Goal: Check status: Check status

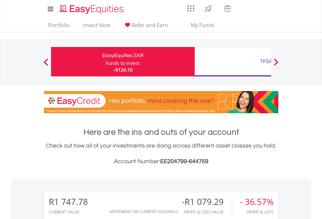
scroll to position [63, 102]
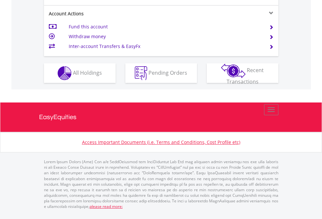
scroll to position [612, 0]
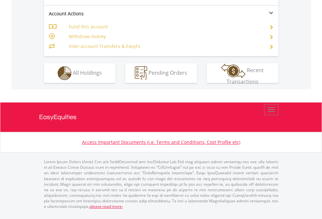
scroll to position [612, 0]
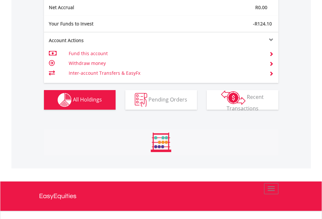
scroll to position [63, 102]
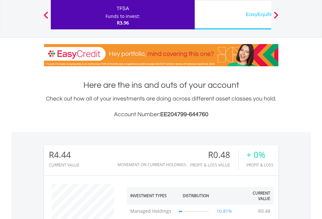
scroll to position [63, 102]
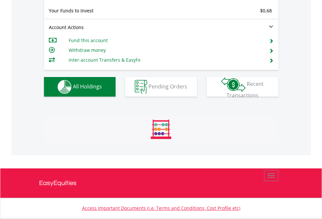
scroll to position [63, 102]
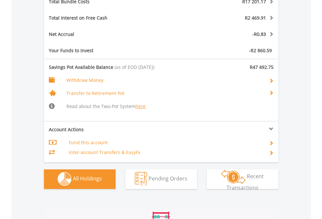
scroll to position [699, 0]
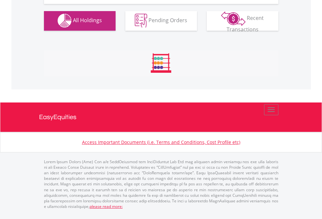
scroll to position [646, 0]
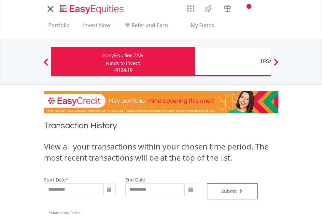
type input "**********"
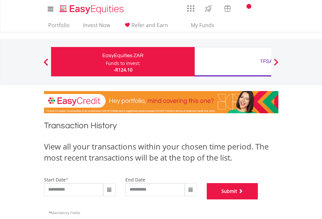
click at [259, 199] on button "Submit" at bounding box center [233, 191] width 52 height 16
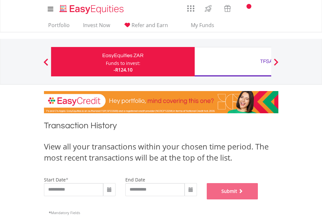
scroll to position [264, 0]
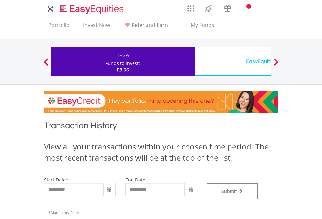
type input "**********"
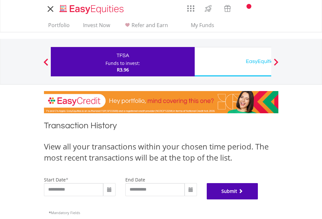
click at [259, 199] on button "Submit" at bounding box center [233, 191] width 52 height 16
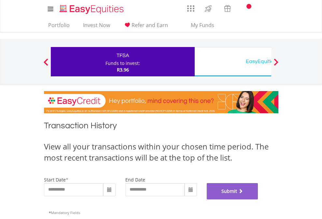
scroll to position [264, 0]
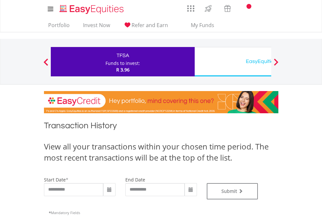
click at [233, 62] on div "EasyEquities USD" at bounding box center [267, 61] width 136 height 9
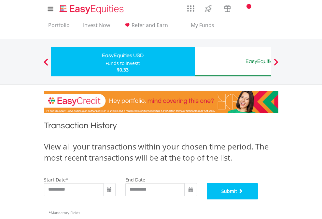
click at [259, 199] on button "Submit" at bounding box center [233, 191] width 52 height 16
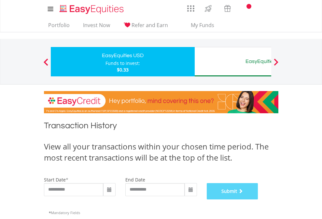
scroll to position [264, 0]
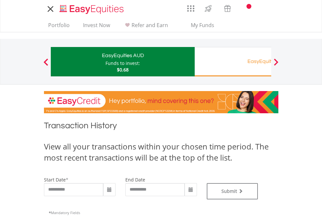
type input "**********"
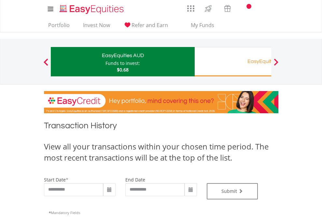
click at [233, 62] on div "EasyEquities RA" at bounding box center [267, 61] width 136 height 9
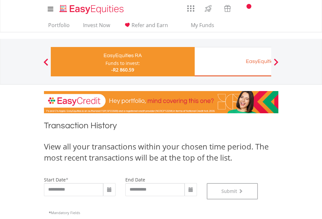
scroll to position [264, 0]
click at [233, 62] on div "EasyEquities EUR" at bounding box center [267, 61] width 136 height 9
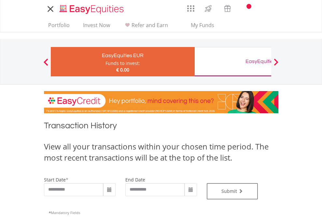
type input "**********"
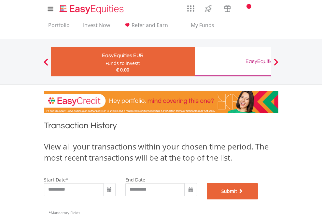
click at [259, 199] on button "Submit" at bounding box center [233, 191] width 52 height 16
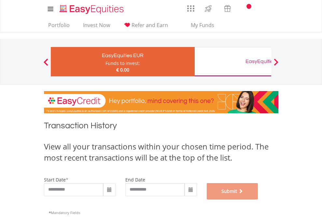
scroll to position [264, 0]
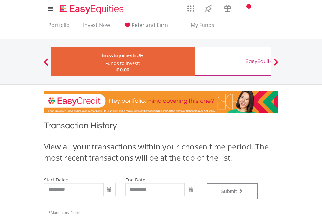
click at [233, 62] on div "EasyEquities GBP" at bounding box center [267, 61] width 136 height 9
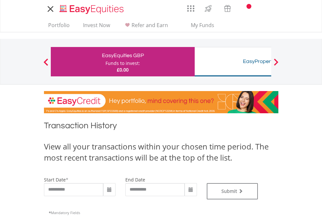
type input "**********"
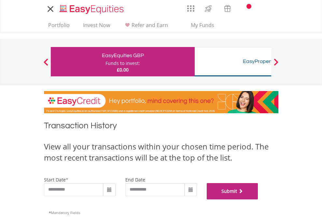
click at [259, 199] on button "Submit" at bounding box center [233, 191] width 52 height 16
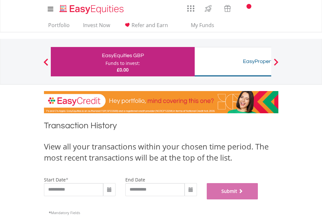
scroll to position [264, 0]
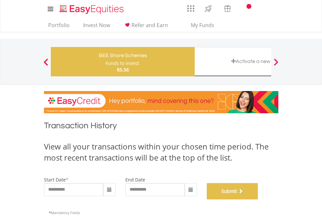
click at [259, 199] on button "Submit" at bounding box center [233, 191] width 52 height 16
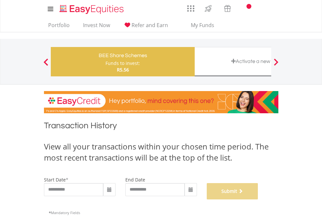
scroll to position [264, 0]
